Goal: Navigation & Orientation: Find specific page/section

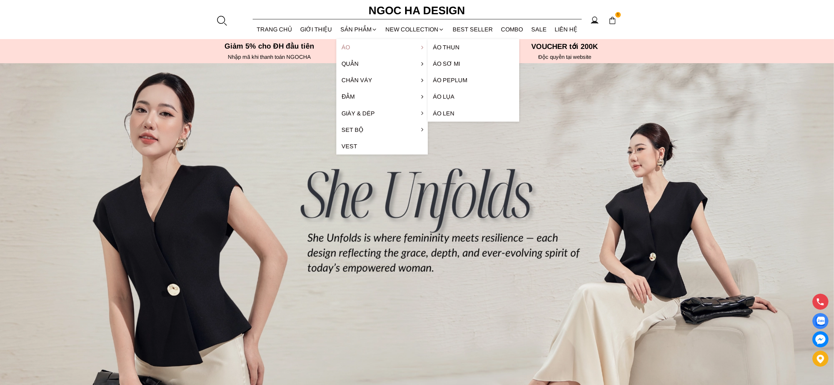
click at [360, 47] on link "Áo" at bounding box center [381, 47] width 91 height 16
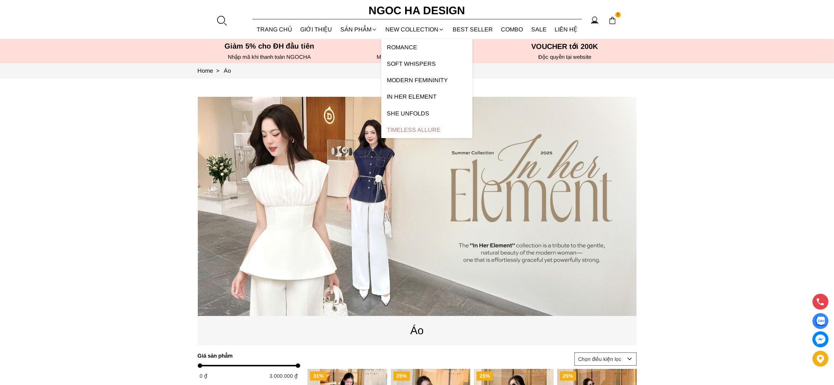
click at [401, 129] on link "Timeless Allure" at bounding box center [426, 130] width 91 height 16
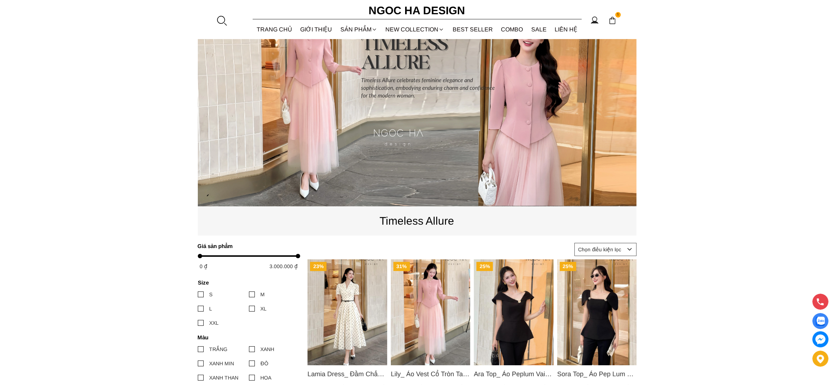
scroll to position [274, 0]
